Goal: Information Seeking & Learning: Learn about a topic

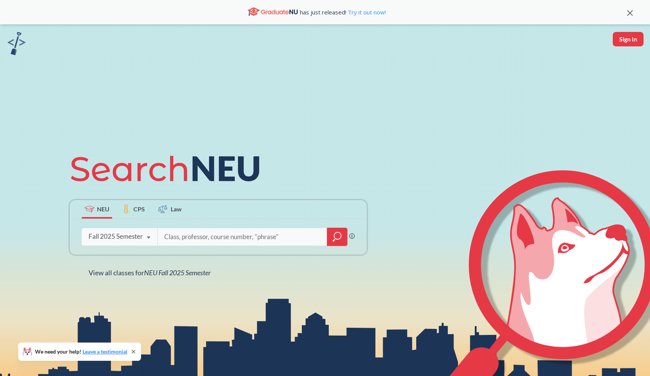
click at [133, 240] on div "Fall 2025 Semester" at bounding box center [116, 236] width 54 height 8
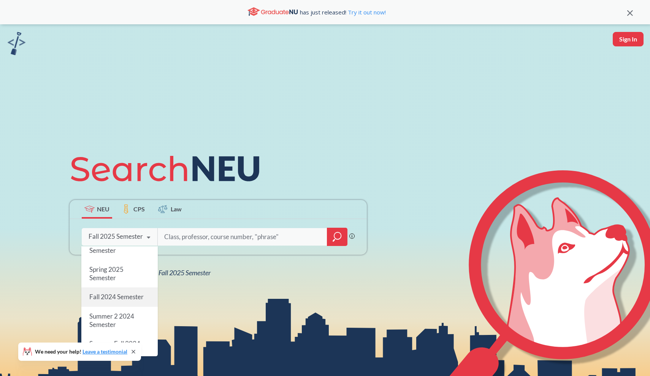
scroll to position [89, 0]
click at [127, 271] on div "Spring 2025 Semester" at bounding box center [119, 272] width 76 height 27
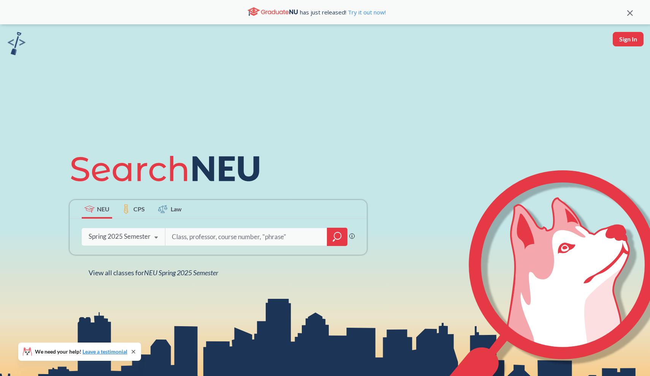
click at [339, 239] on icon "magnifying glass" at bounding box center [337, 236] width 9 height 11
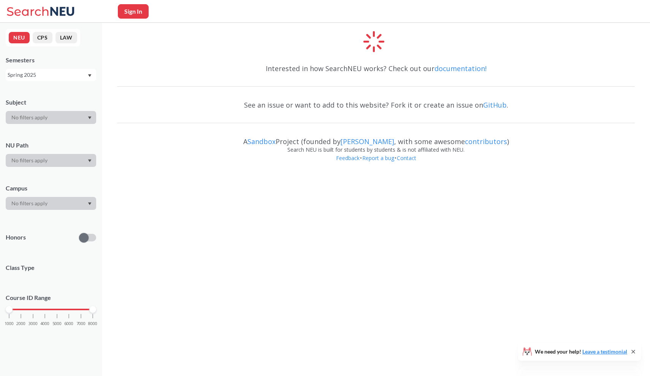
click at [38, 119] on div at bounding box center [51, 117] width 90 height 13
click at [89, 118] on icon "Dropdown arrow" at bounding box center [89, 117] width 3 height 3
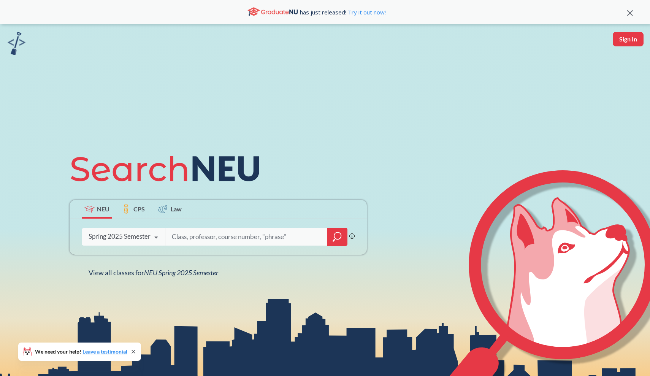
click at [217, 238] on input "search" at bounding box center [246, 237] width 151 height 16
type input "anatomy"
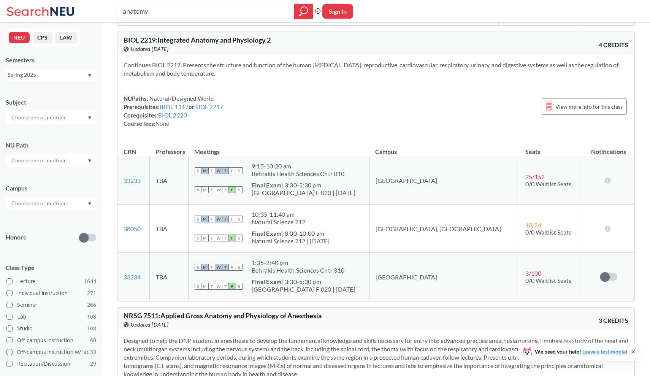
scroll to position [351, 0]
